Goal: Complete application form

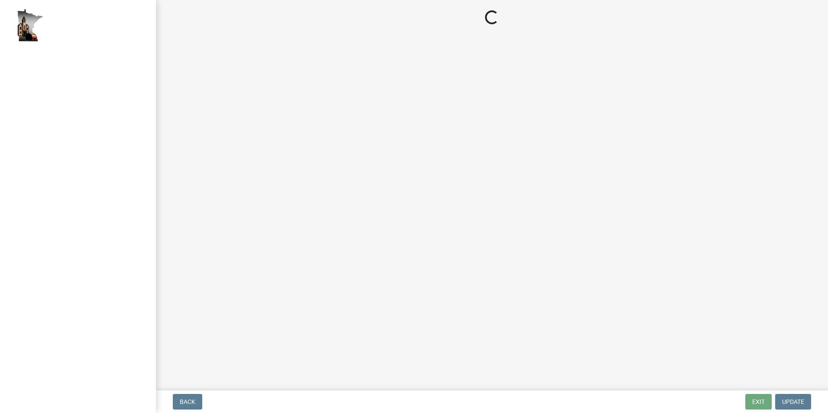
select select "2: 1"
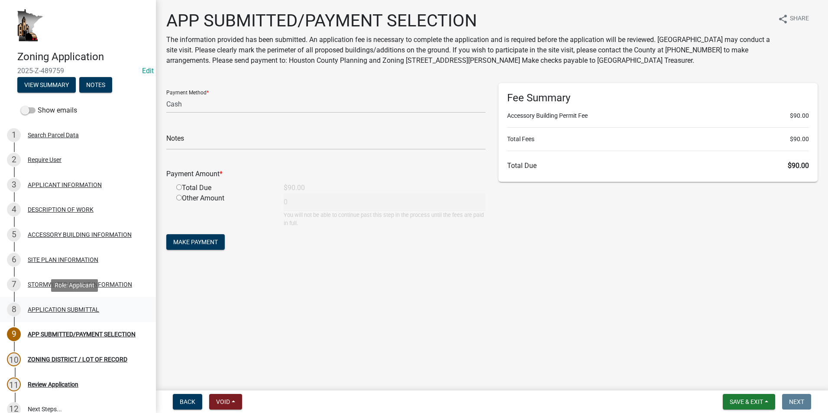
click at [59, 310] on div "APPLICATION SUBMITTAL" at bounding box center [63, 310] width 71 height 6
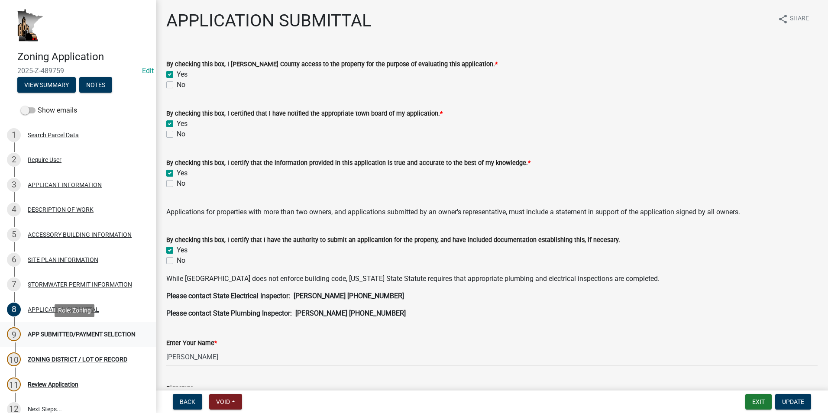
click at [65, 331] on div "APP SUBMITTED/PAYMENT SELECTION" at bounding box center [82, 334] width 108 height 6
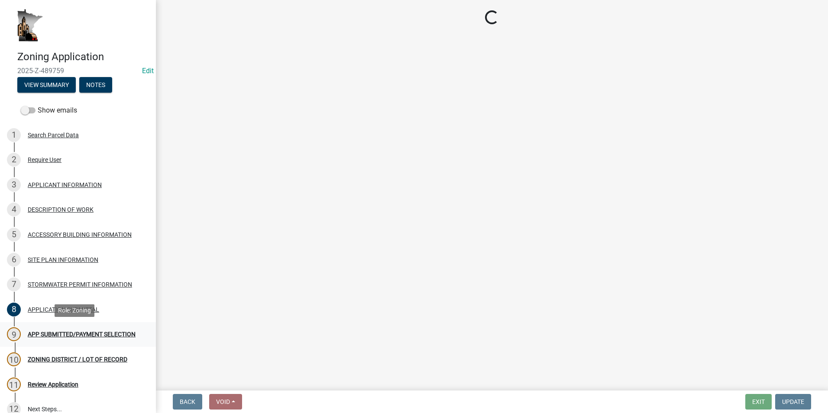
select select "2: 1"
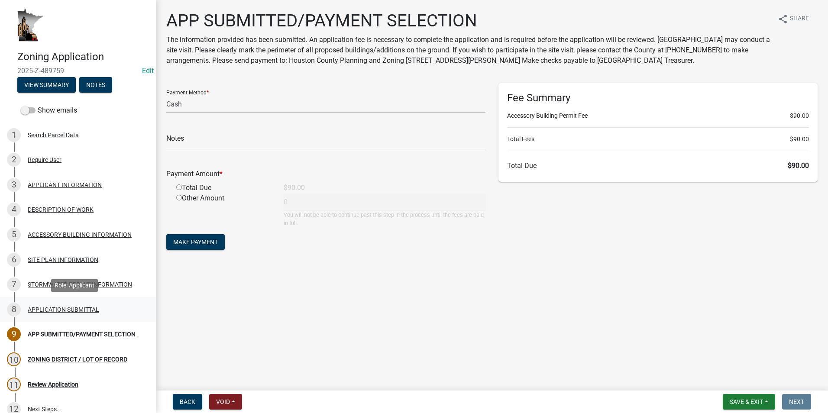
click at [60, 311] on div "APPLICATION SUBMITTAL" at bounding box center [63, 310] width 71 height 6
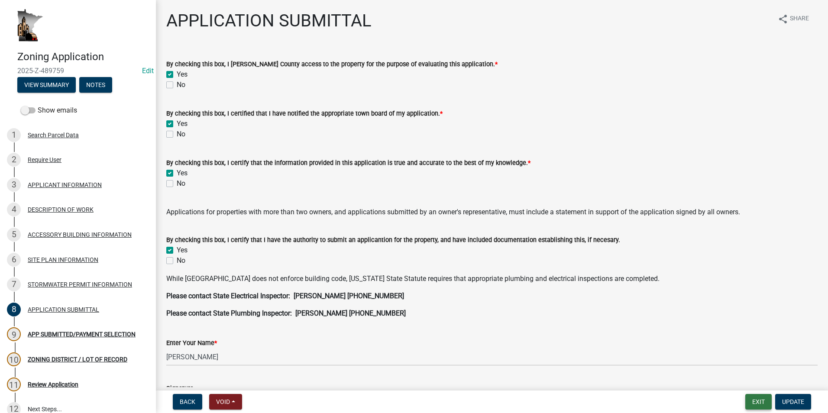
click at [762, 401] on button "Exit" at bounding box center [758, 402] width 26 height 16
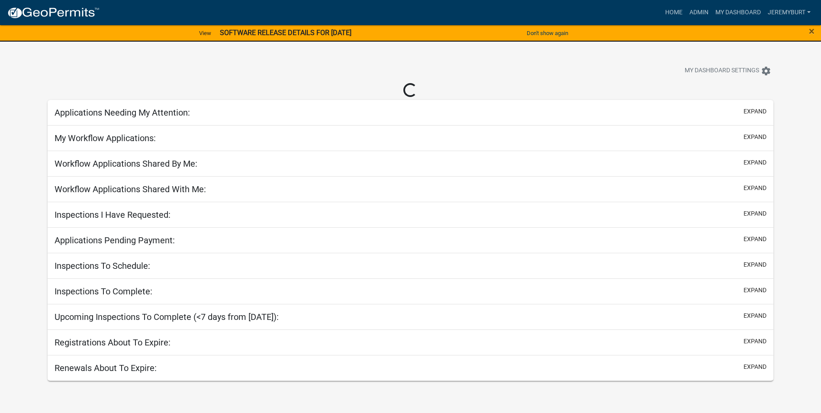
select select "2: 50"
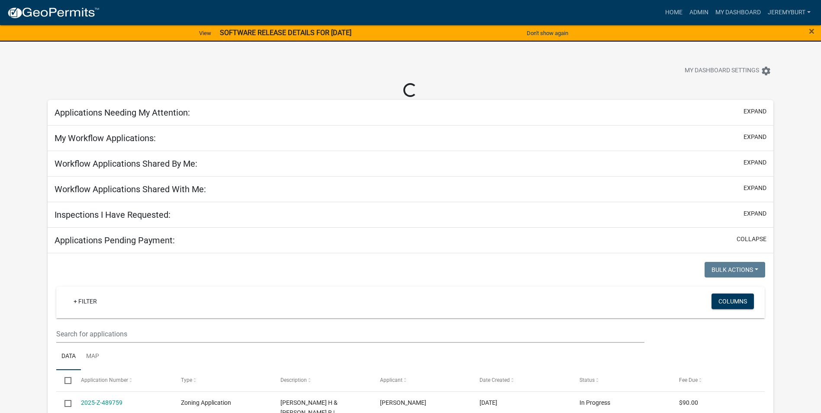
select select "2: 50"
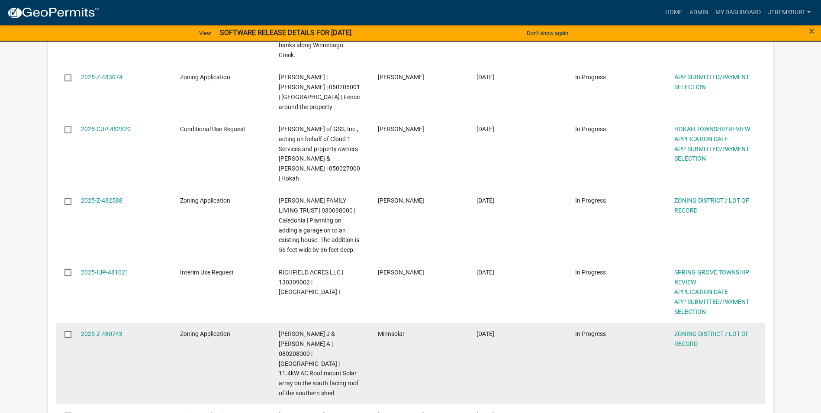
scroll to position [823, 0]
